Goal: Navigation & Orientation: Find specific page/section

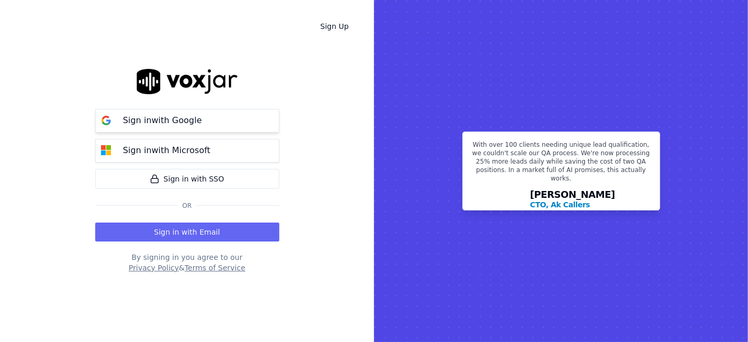
drag, startPoint x: 0, startPoint y: 0, endPoint x: 187, endPoint y: 126, distance: 225.0
click at [187, 126] on p "Sign in with Google" at bounding box center [162, 120] width 79 height 13
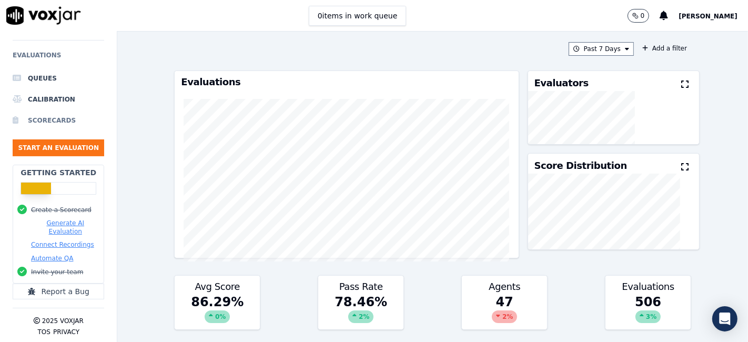
scroll to position [4, 0]
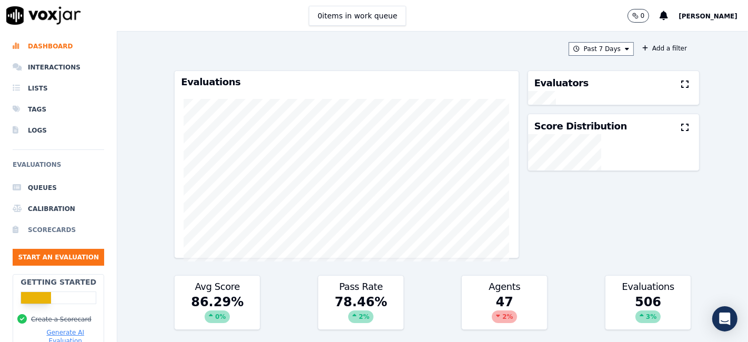
click at [36, 225] on li "Scorecards" at bounding box center [58, 229] width 91 height 21
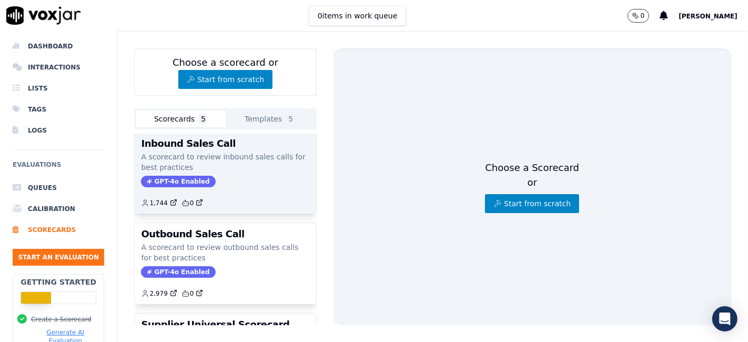
scroll to position [117, 0]
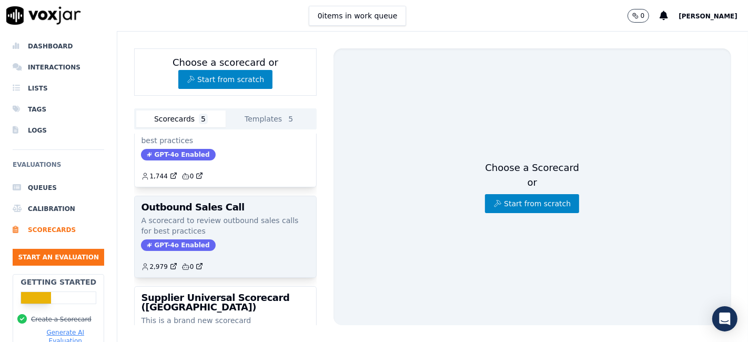
click at [170, 203] on h3 "Outbound Sales Call" at bounding box center [225, 206] width 168 height 9
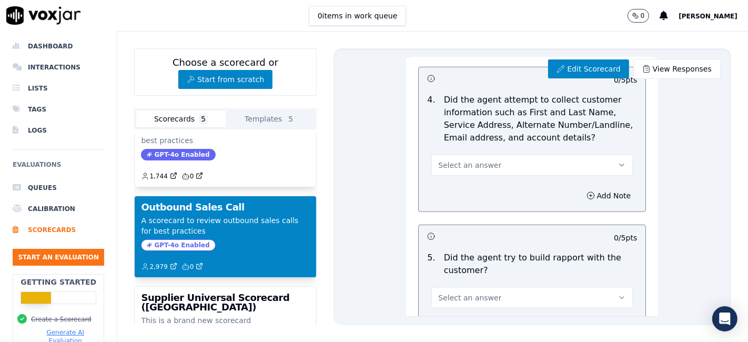
scroll to position [993, 0]
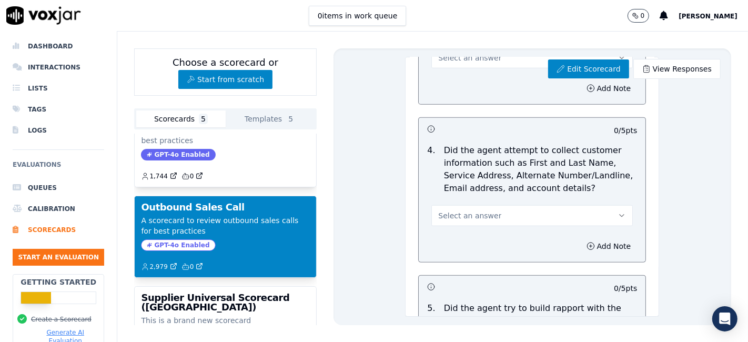
click at [694, 23] on div "0 [PERSON_NAME]" at bounding box center [687, 15] width 120 height 31
click at [706, 13] on span "[PERSON_NAME]" at bounding box center [707, 16] width 59 height 7
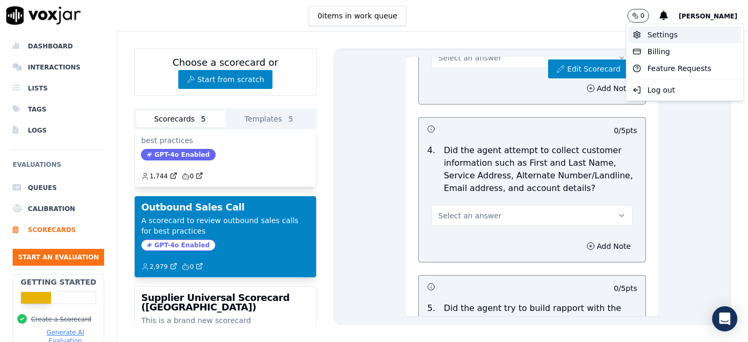
click at [676, 38] on div "Settings" at bounding box center [684, 34] width 113 height 17
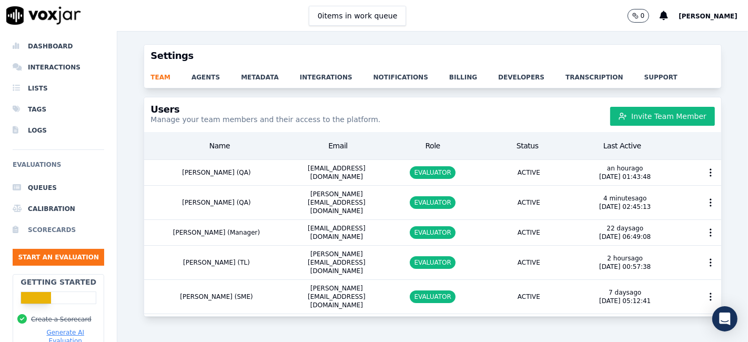
click at [46, 230] on li "Scorecards" at bounding box center [58, 229] width 91 height 21
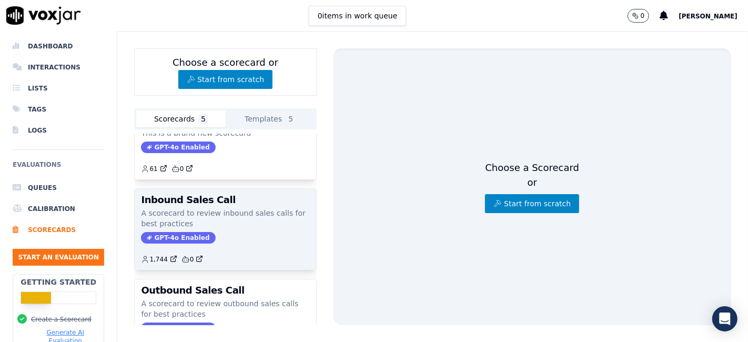
scroll to position [58, 0]
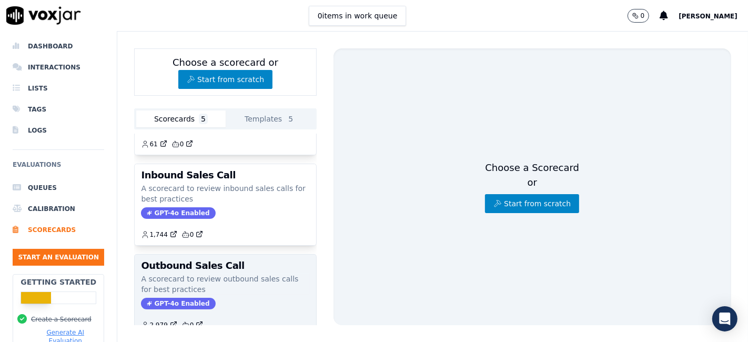
click at [209, 283] on p "A scorecard to review outbound sales calls for best practices" at bounding box center [225, 283] width 168 height 21
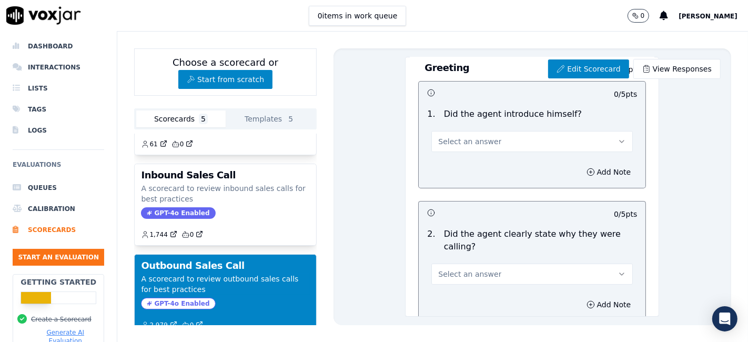
scroll to position [0, 0]
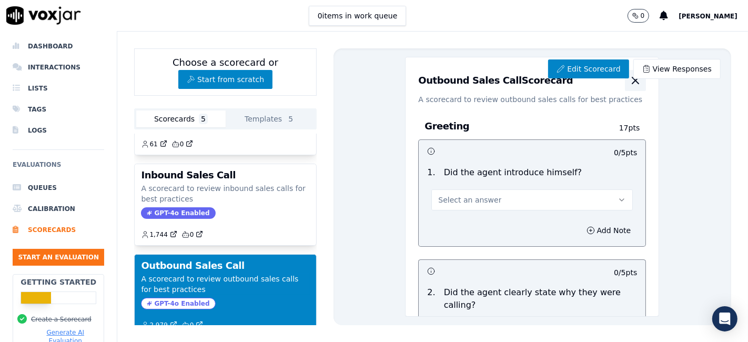
click at [629, 83] on icon "button" at bounding box center [635, 80] width 13 height 13
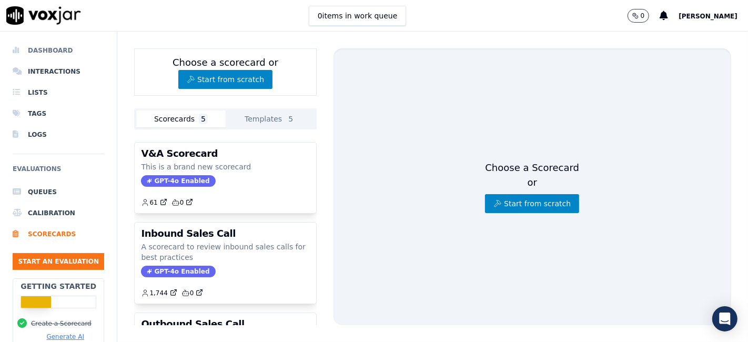
click at [49, 52] on li "Dashboard" at bounding box center [58, 50] width 91 height 21
